Goal: Use online tool/utility: Use online tool/utility

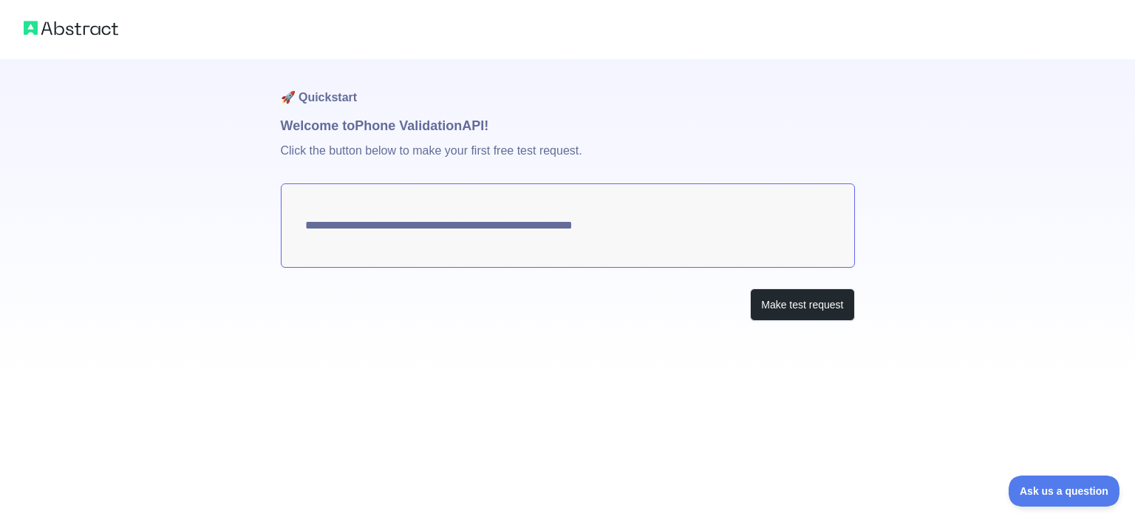
click at [639, 225] on textarea "**********" at bounding box center [568, 225] width 574 height 84
click at [783, 301] on button "Make test request" at bounding box center [802, 304] width 104 height 33
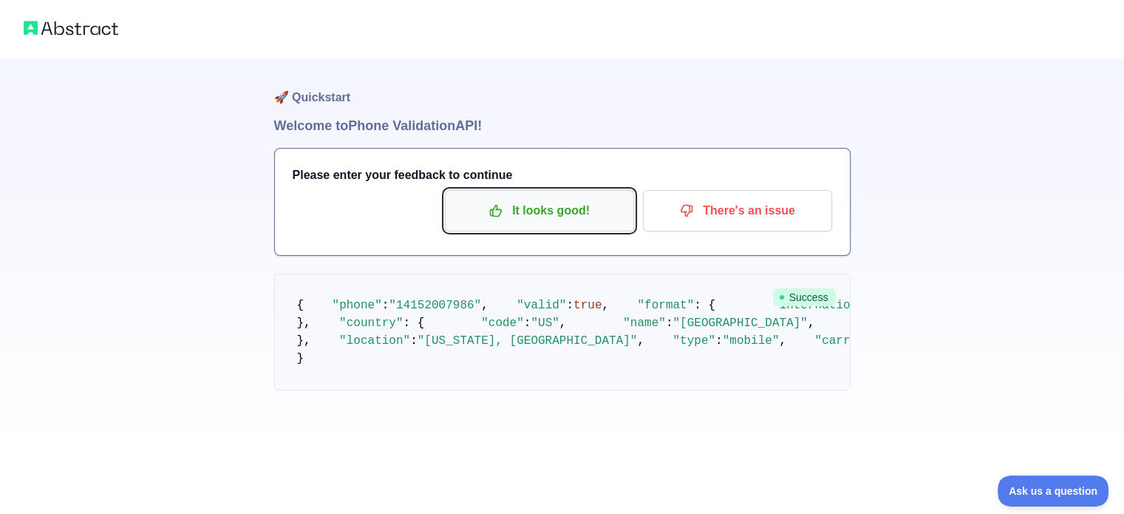
click at [531, 209] on p "It looks good!" at bounding box center [539, 210] width 167 height 25
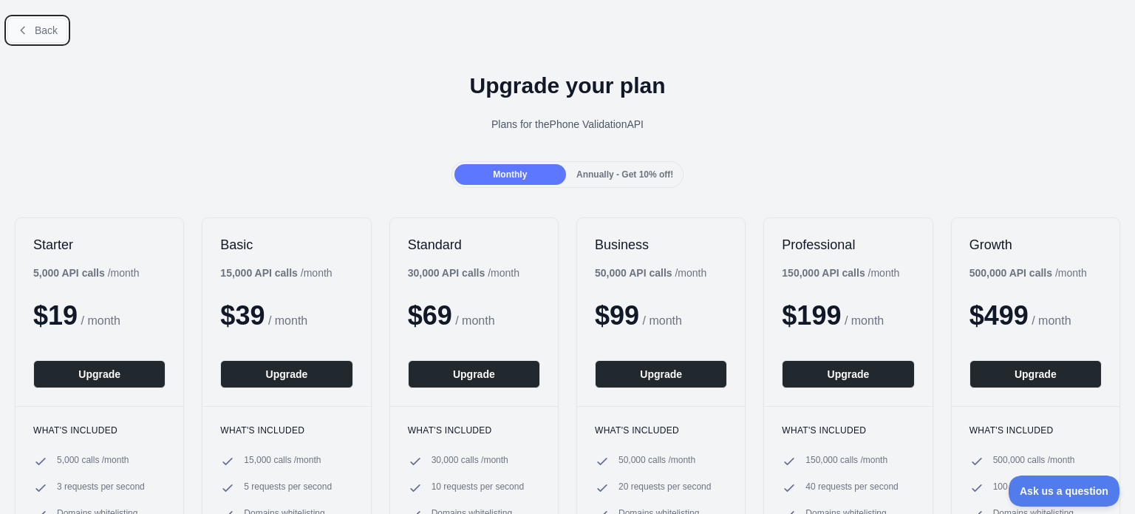
click at [35, 28] on span "Back" at bounding box center [46, 30] width 23 height 12
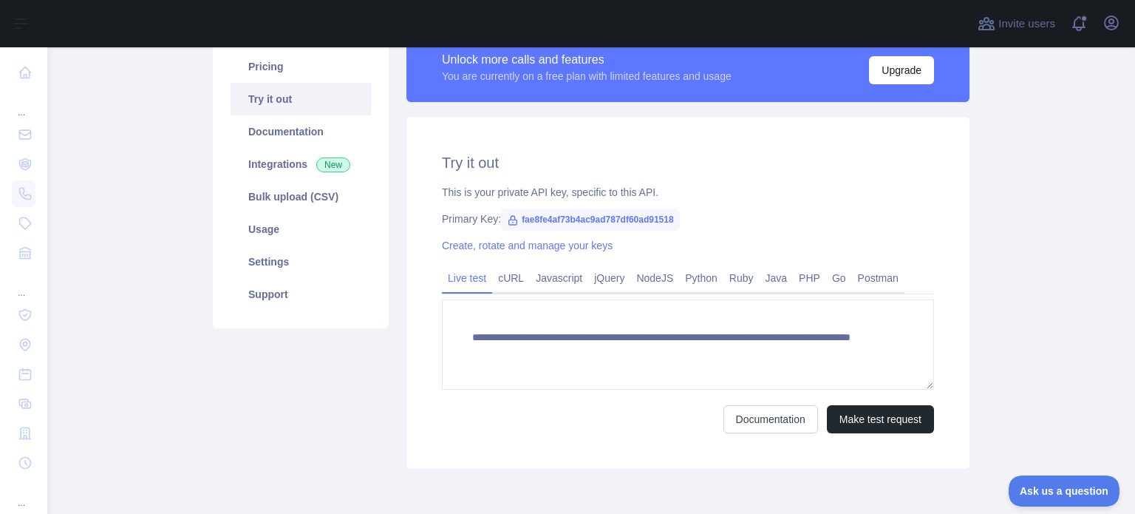
scroll to position [187, 0]
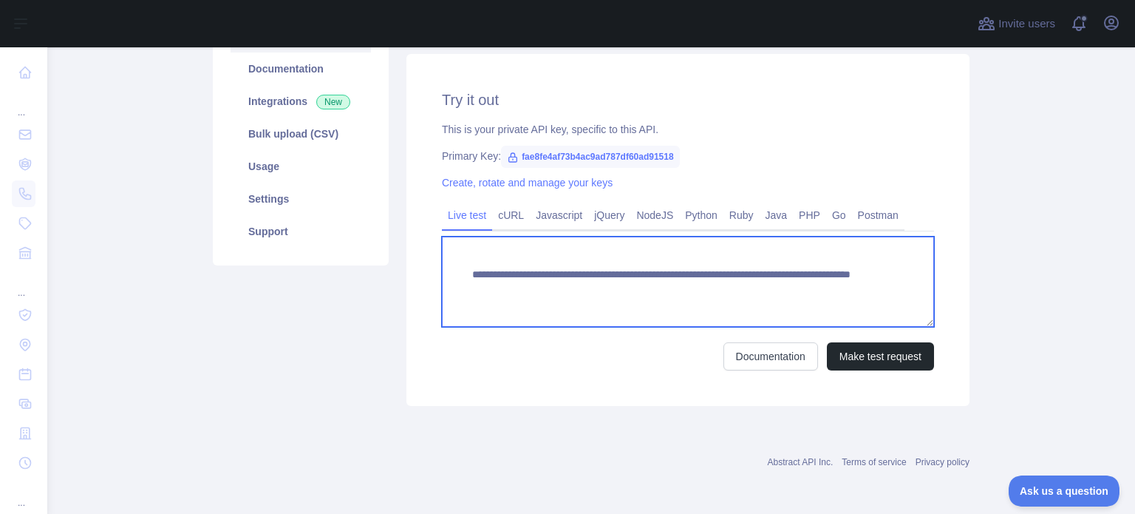
click at [747, 290] on textarea "**********" at bounding box center [688, 282] width 492 height 90
paste textarea
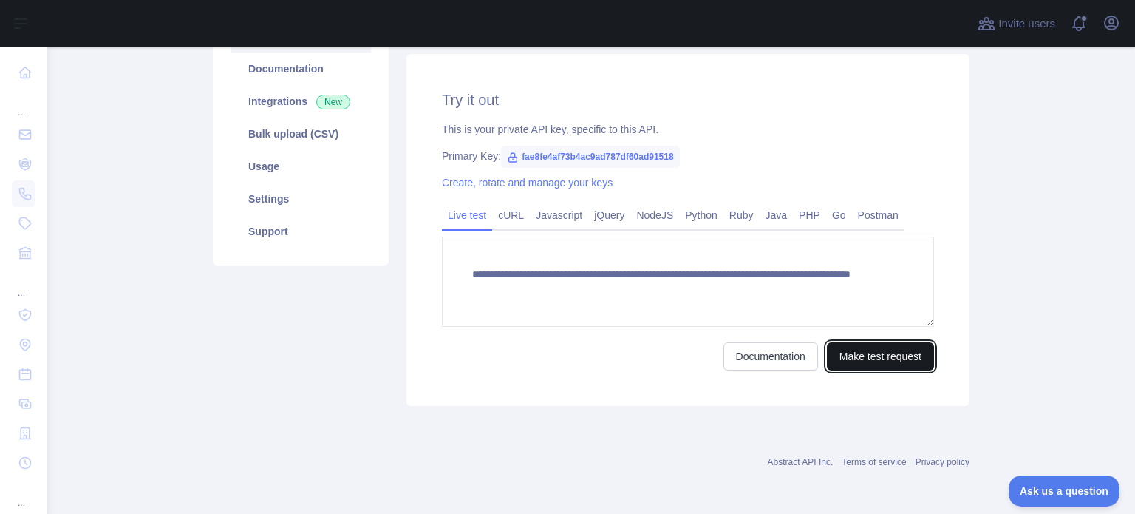
click at [849, 356] on button "Make test request" at bounding box center [880, 356] width 107 height 28
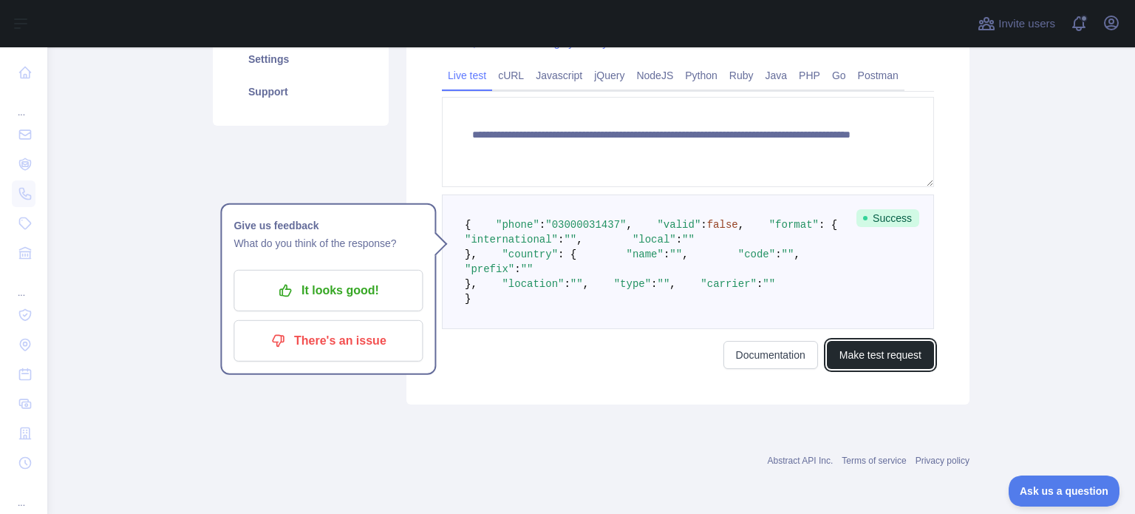
scroll to position [409, 0]
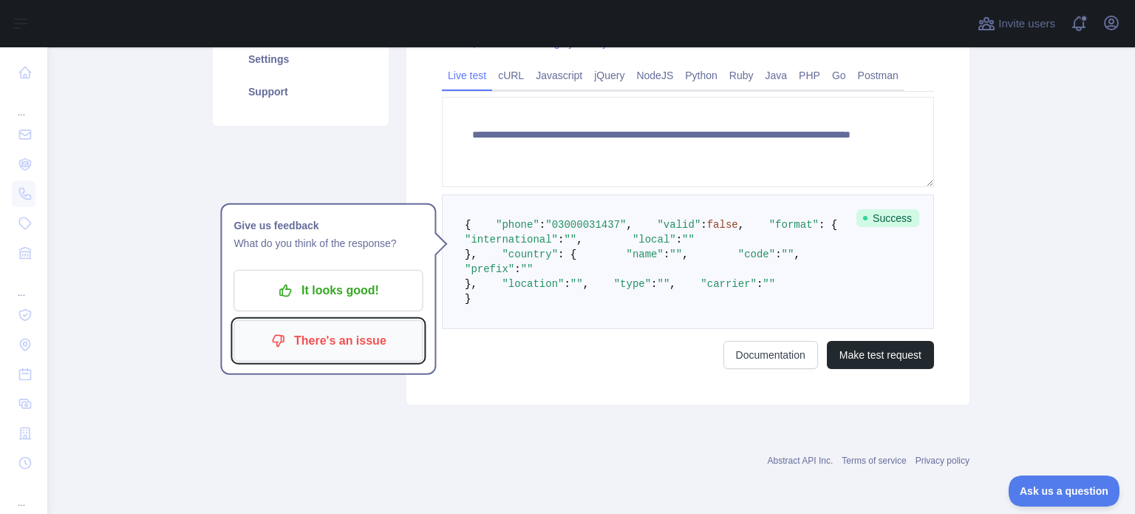
click at [339, 328] on p "There's an issue" at bounding box center [328, 340] width 167 height 25
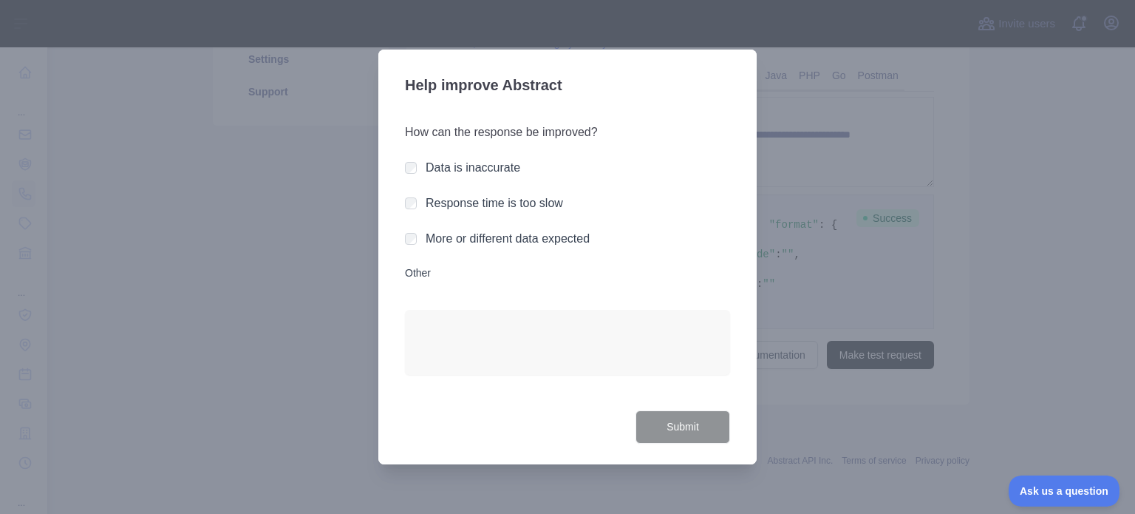
click at [417, 168] on div "Data is inaccurate" at bounding box center [567, 168] width 325 height 18
click at [686, 425] on button "Submit" at bounding box center [683, 426] width 95 height 33
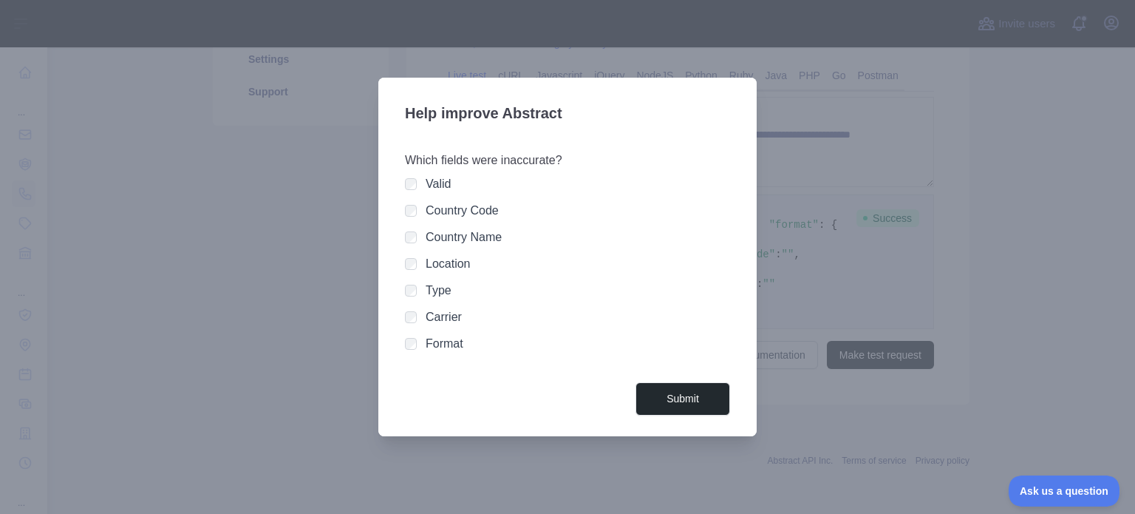
click at [412, 272] on div "Location" at bounding box center [567, 264] width 325 height 18
click at [679, 392] on button "Submit" at bounding box center [683, 398] width 95 height 33
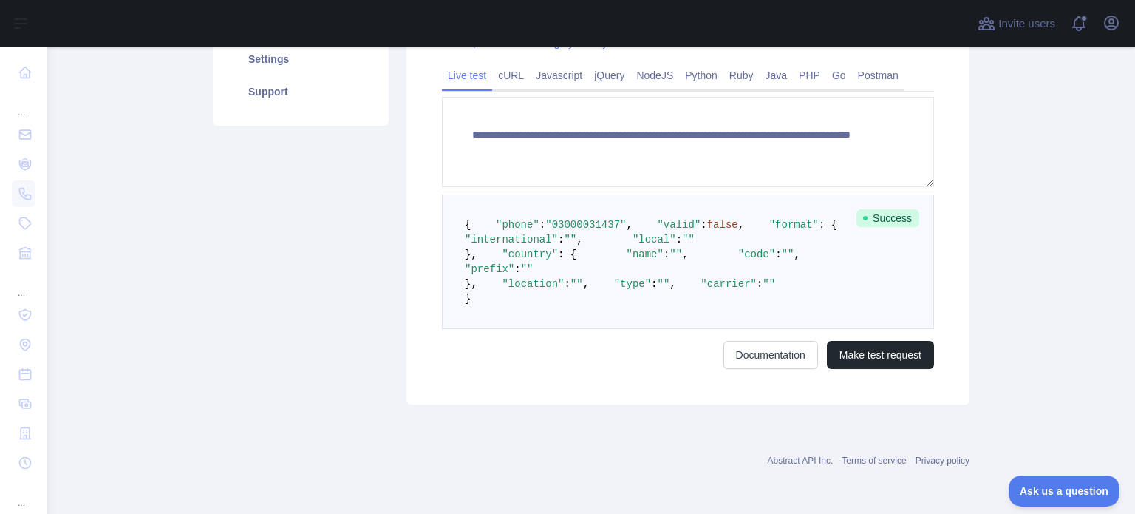
drag, startPoint x: 545, startPoint y: 157, endPoint x: 545, endPoint y: 169, distance: 11.1
click at [545, 219] on span ""03000031437"" at bounding box center [585, 225] width 81 height 12
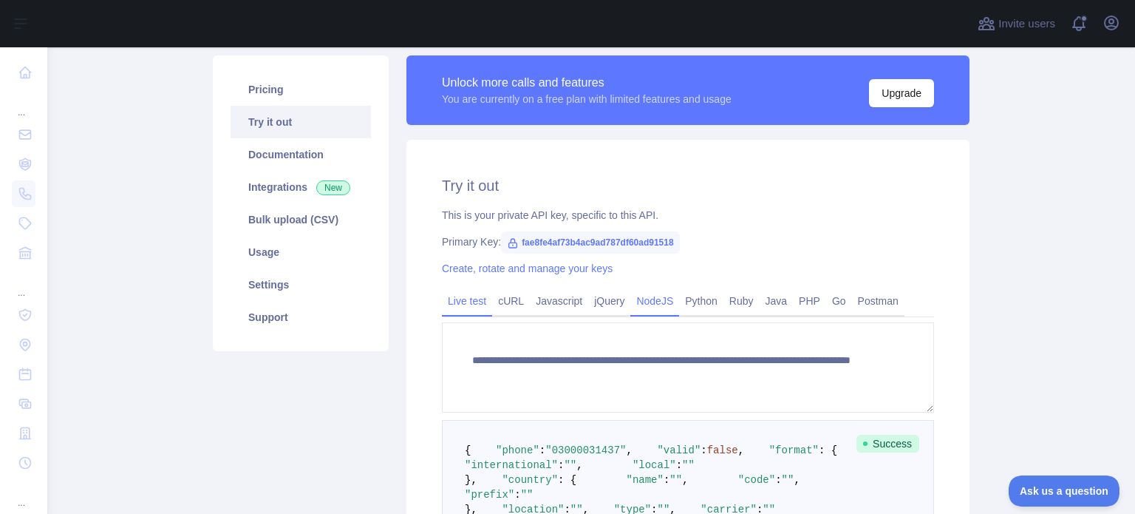
scroll to position [113, 0]
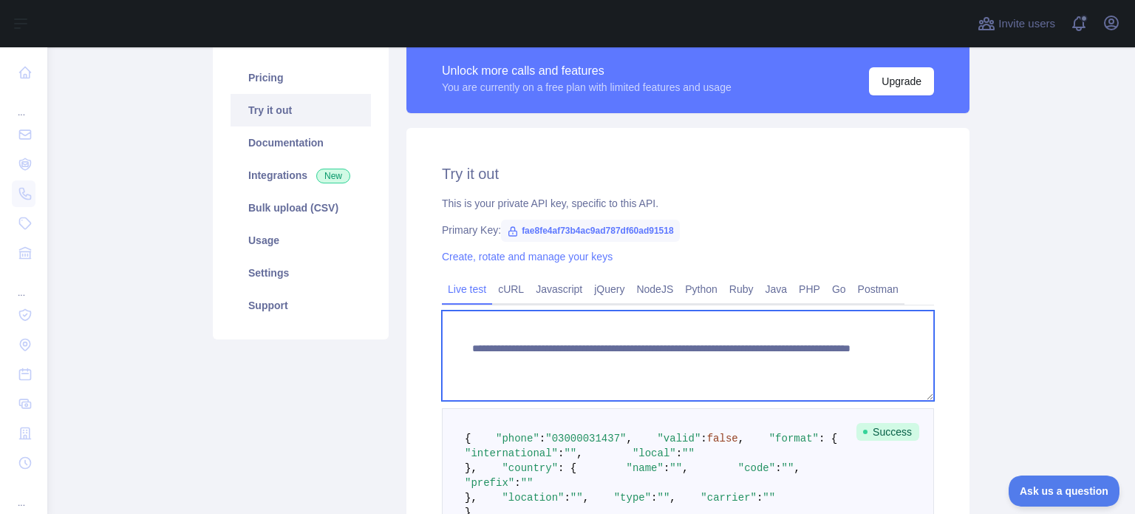
click at [724, 364] on textarea "**********" at bounding box center [688, 355] width 492 height 90
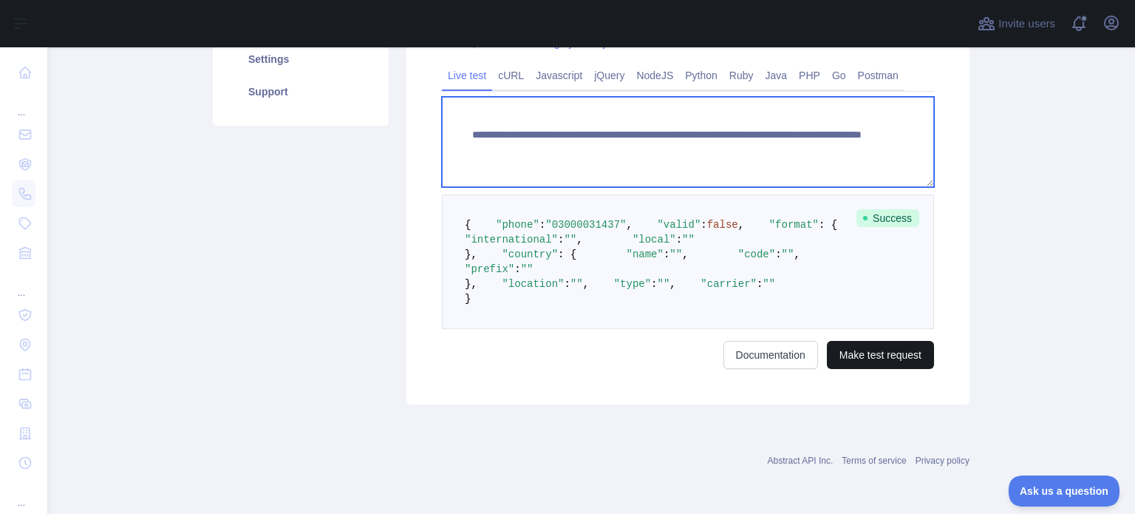
type textarea "**********"
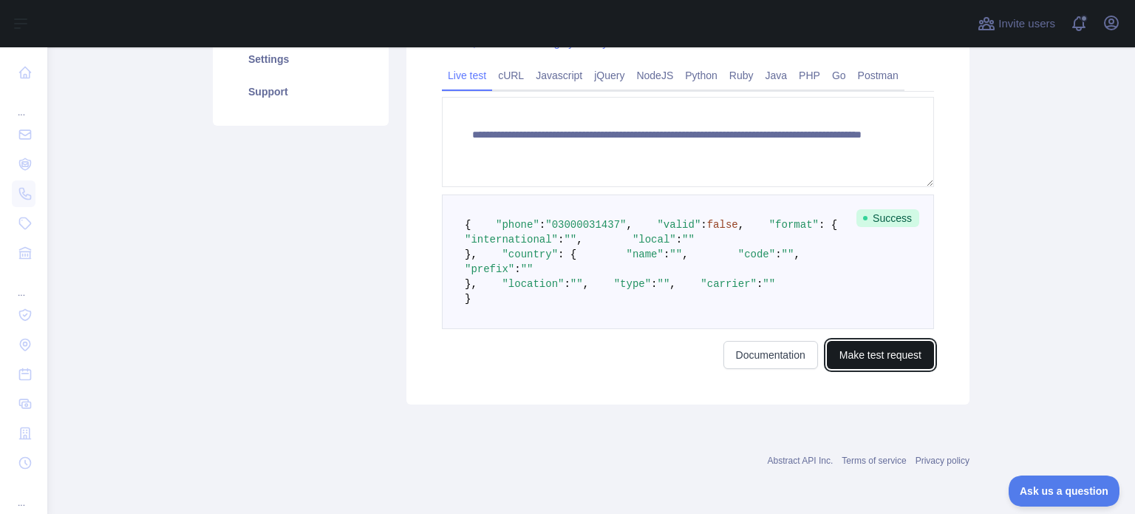
click at [869, 369] on button "Make test request" at bounding box center [880, 355] width 107 height 28
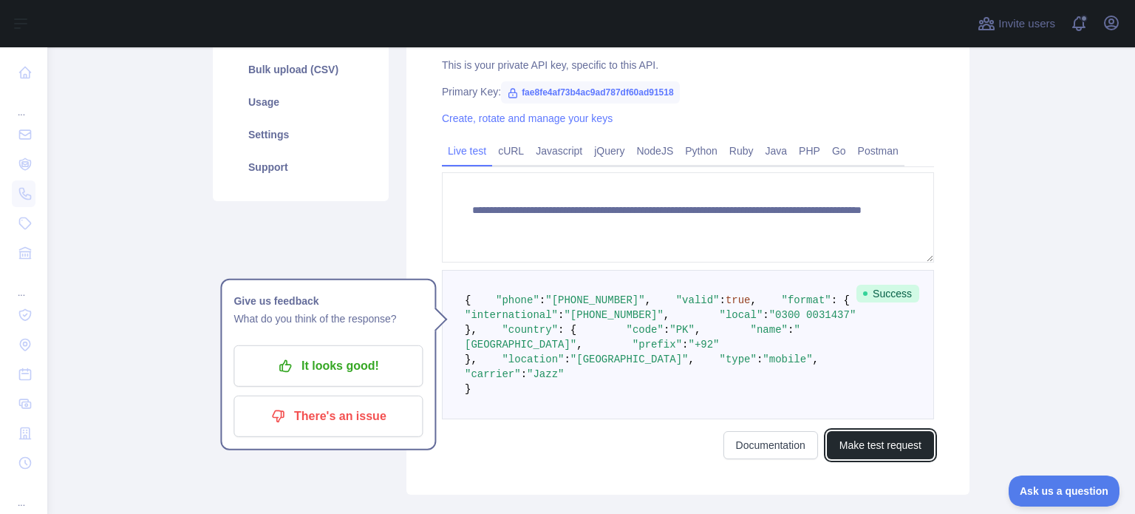
scroll to position [409, 0]
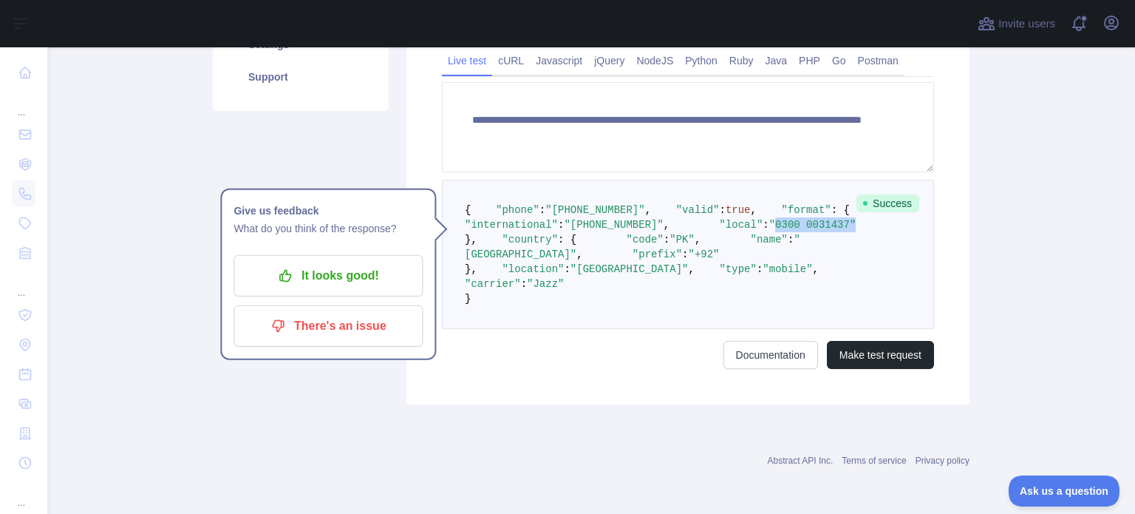
drag, startPoint x: 567, startPoint y: 216, endPoint x: 636, endPoint y: 219, distance: 69.5
click at [636, 219] on pre "{ "phone" : "[PHONE_NUMBER]" , "valid" : true , "format" : { "international" : …" at bounding box center [688, 254] width 492 height 149
click at [769, 220] on span ""0300 0031437"" at bounding box center [812, 225] width 87 height 12
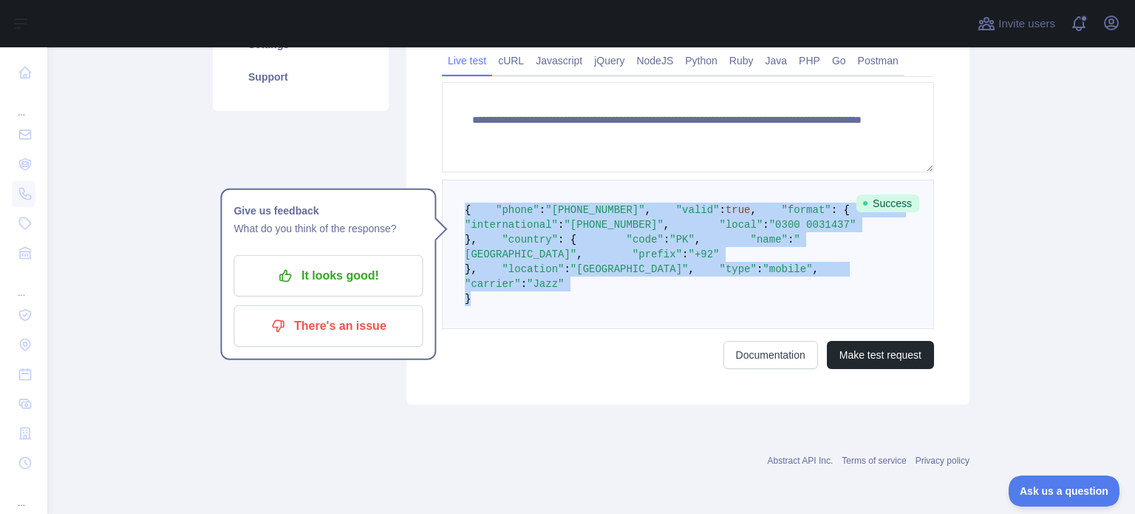
drag, startPoint x: 455, startPoint y: 141, endPoint x: 519, endPoint y: 368, distance: 235.6
click at [519, 329] on pre "{ "phone" : "[PHONE_NUMBER]" , "valid" : true , "format" : { "international" : …" at bounding box center [688, 254] width 492 height 149
copy code "{ "phone" : "[PHONE_NUMBER]" , "valid" : true , "format" : { "international" : …"
click at [520, 222] on pre "{ "phone" : "[PHONE_NUMBER]" , "valid" : true , "format" : { "international" : …" at bounding box center [688, 254] width 492 height 149
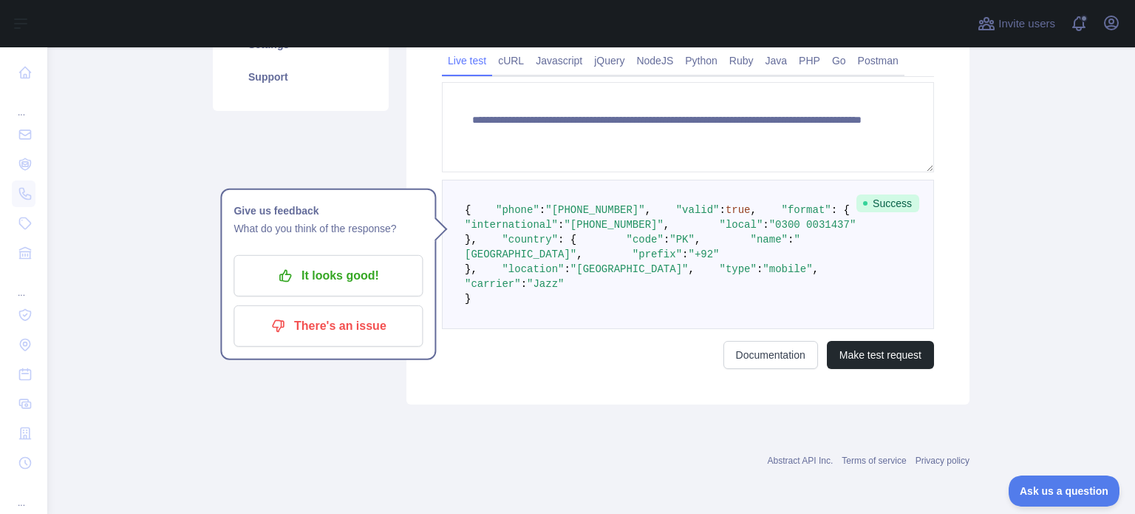
scroll to position [187, 0]
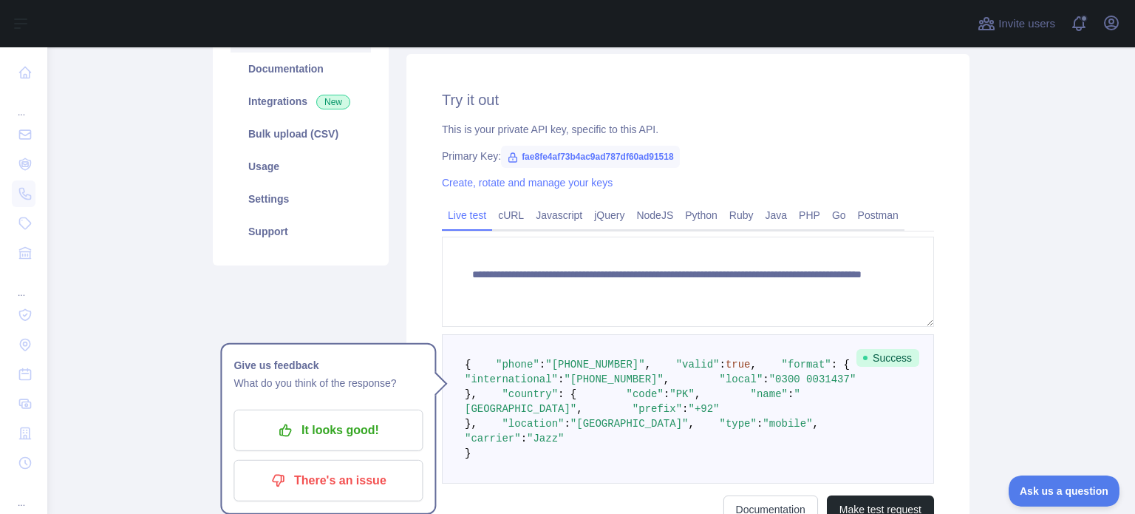
drag, startPoint x: 685, startPoint y: 209, endPoint x: 589, endPoint y: 259, distance: 108.1
click at [685, 209] on link "Python" at bounding box center [701, 215] width 44 height 24
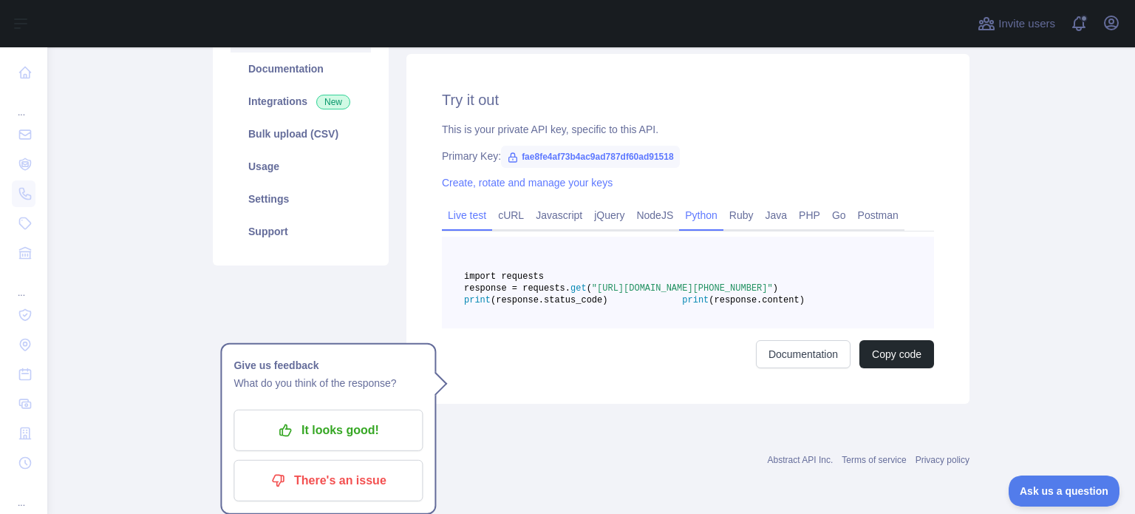
click at [463, 214] on link "Live test" at bounding box center [467, 215] width 50 height 24
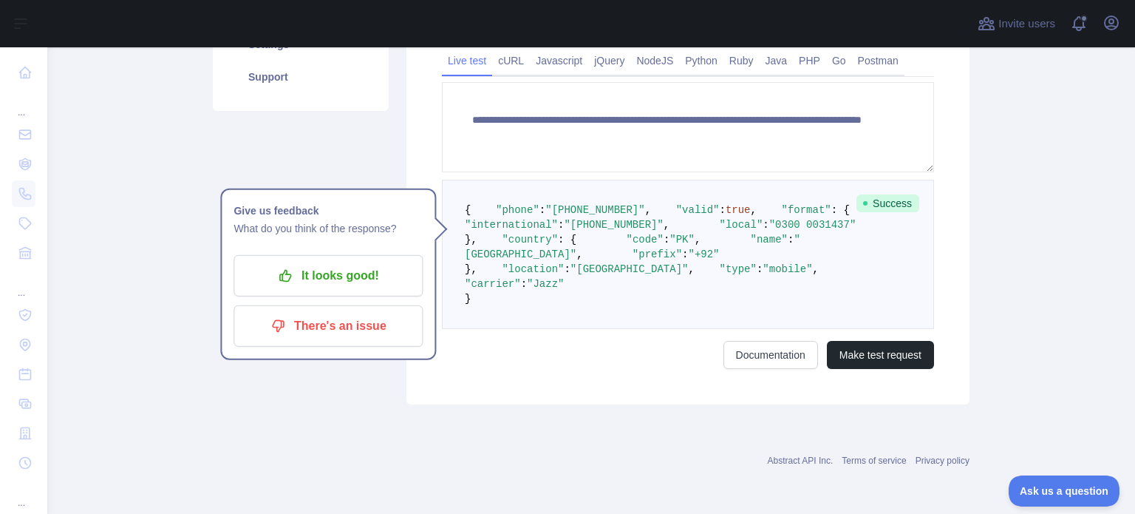
scroll to position [261, 0]
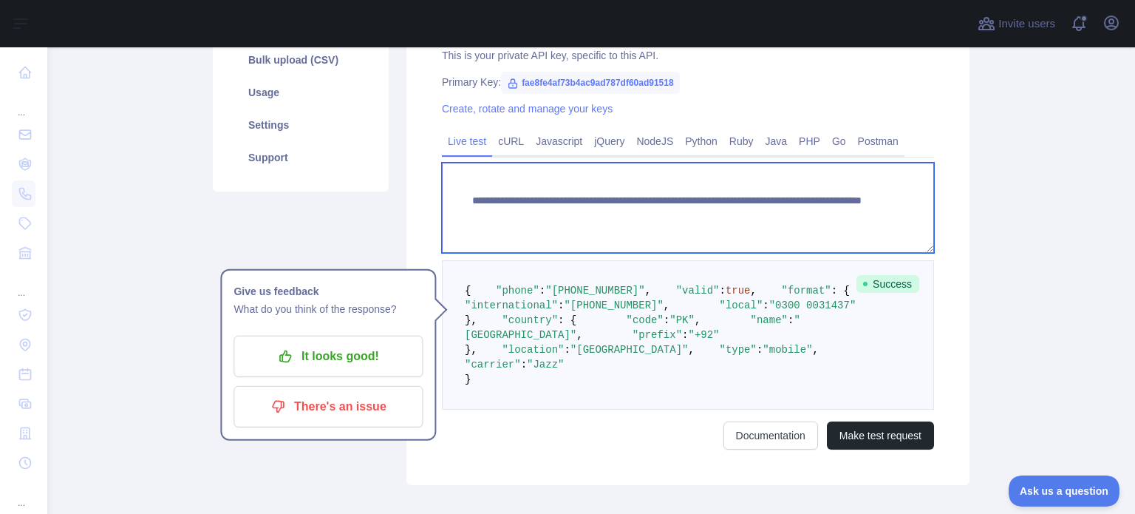
click at [572, 205] on textarea "**********" at bounding box center [688, 208] width 492 height 90
drag, startPoint x: 809, startPoint y: 216, endPoint x: 441, endPoint y: 191, distance: 368.2
click at [442, 191] on textarea "**********" at bounding box center [688, 208] width 492 height 90
